Goal: Information Seeking & Learning: Learn about a topic

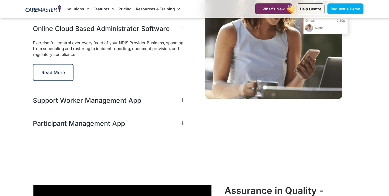
scroll to position [1365, 0]
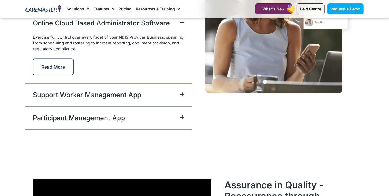
click at [182, 93] on icon at bounding box center [182, 94] width 3 height 3
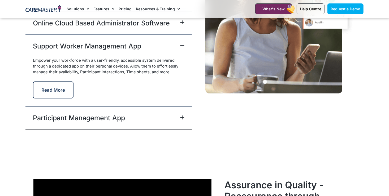
click at [170, 121] on div "Participant Management App" at bounding box center [108, 118] width 166 height 23
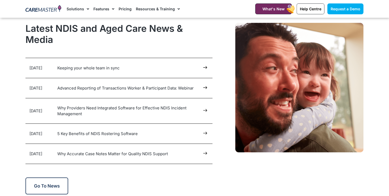
scroll to position [2654, 0]
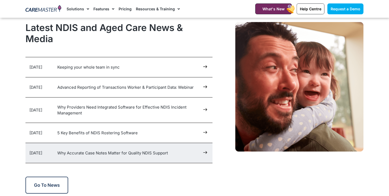
click at [163, 152] on link "Why Accurate Case Notes Matter for Quality NDIS Support" at bounding box center [112, 153] width 111 height 5
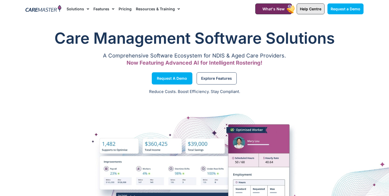
click at [310, 4] on link "Help Centre" at bounding box center [311, 8] width 28 height 11
